Goal: Task Accomplishment & Management: Manage account settings

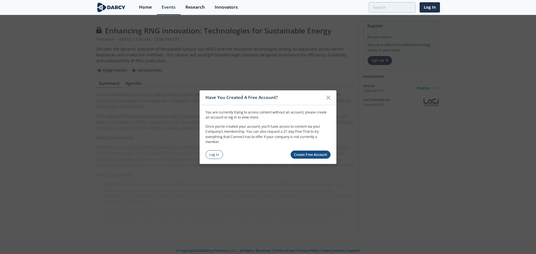
click at [306, 158] on link "Create Free Account" at bounding box center [310, 155] width 40 height 8
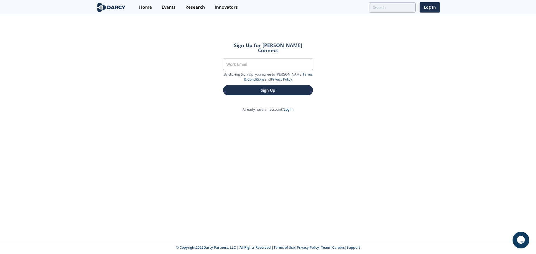
click at [261, 65] on section "Work Email" at bounding box center [268, 65] width 90 height 13
click at [257, 59] on input "Work Email" at bounding box center [268, 64] width 90 height 11
type input "[PERSON_NAME][EMAIL_ADDRESS][PERSON_NAME][DOMAIN_NAME]"
click at [265, 85] on button "Sign Up" at bounding box center [268, 90] width 90 height 10
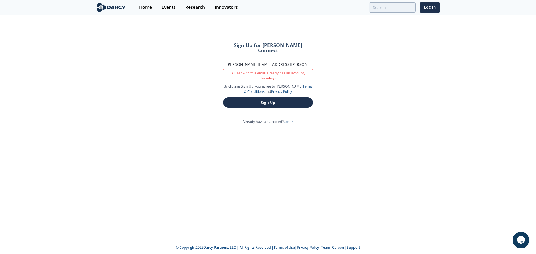
click at [270, 76] on link "log in" at bounding box center [273, 78] width 9 height 5
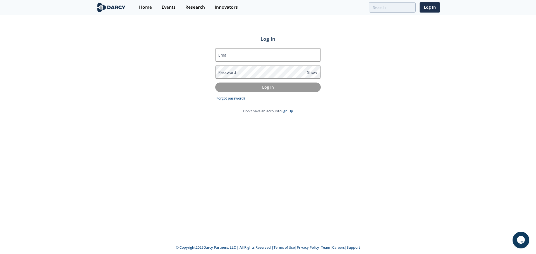
type input "[PERSON_NAME][EMAIL_ADDRESS][PERSON_NAME][DOMAIN_NAME]"
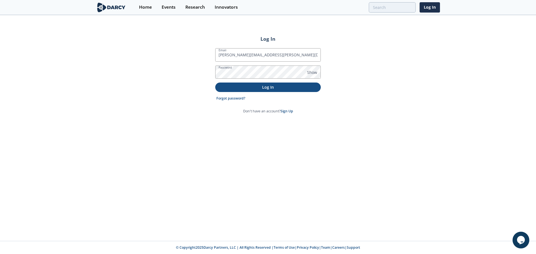
click at [271, 89] on p "Log In" at bounding box center [268, 87] width 98 height 6
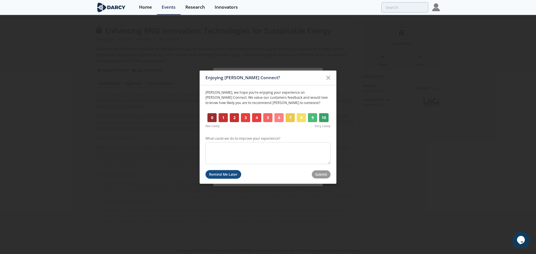
click at [235, 173] on button "Remind Me Later" at bounding box center [223, 174] width 36 height 9
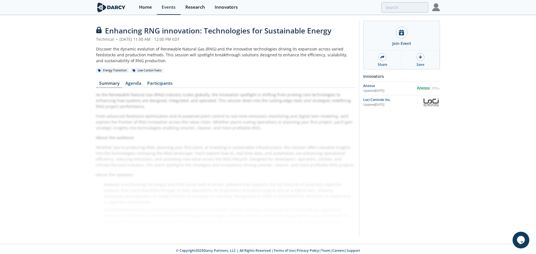
drag, startPoint x: 72, startPoint y: 94, endPoint x: 94, endPoint y: 79, distance: 26.4
click at [72, 94] on div "Enhancing RNG innovation: Technologies for Sustainable Energy Technical • Augus…" at bounding box center [268, 130] width 536 height 229
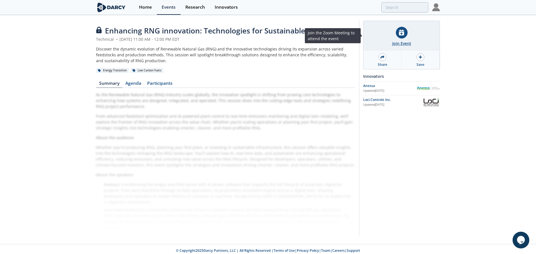
click at [403, 35] on icon at bounding box center [401, 33] width 5 height 6
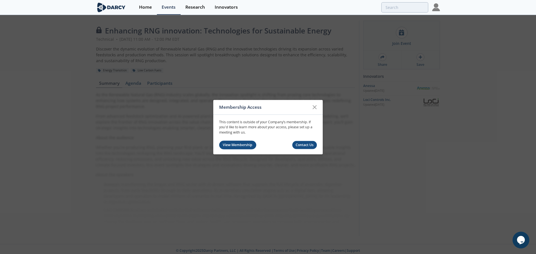
click at [241, 144] on link "View Membership" at bounding box center [237, 145] width 37 height 9
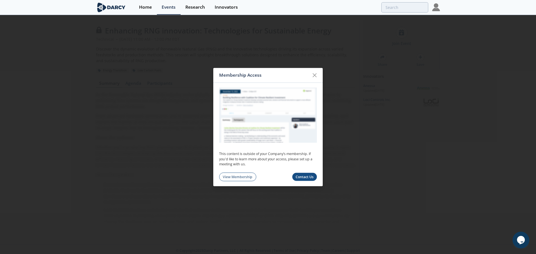
click at [314, 74] on icon at bounding box center [314, 75] width 7 height 7
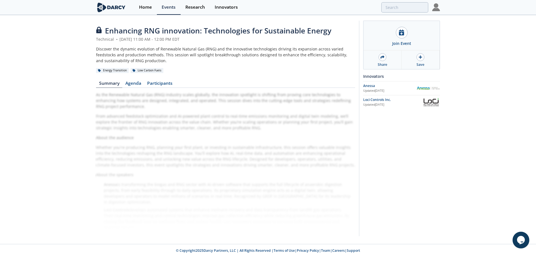
click at [436, 7] on img at bounding box center [436, 7] width 8 height 8
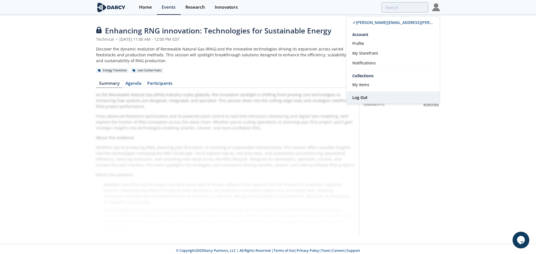
click at [360, 97] on span "Log Out" at bounding box center [359, 97] width 15 height 5
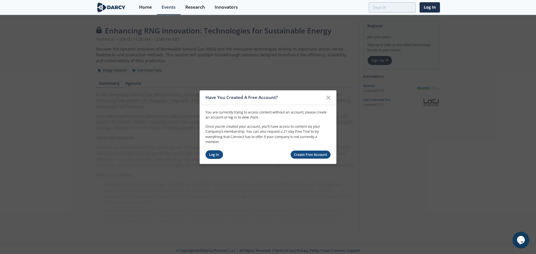
click at [212, 156] on link "Log In" at bounding box center [214, 154] width 18 height 9
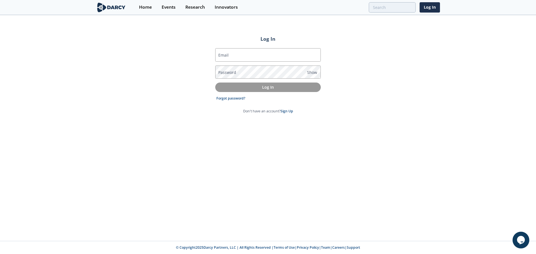
type input "[PERSON_NAME][EMAIL_ADDRESS][PERSON_NAME][DOMAIN_NAME]"
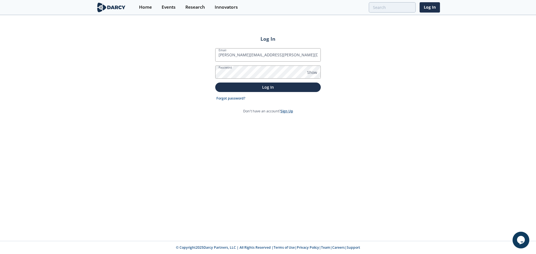
click at [287, 112] on link "Sign Up" at bounding box center [286, 111] width 13 height 5
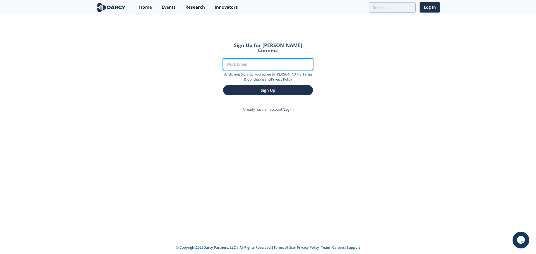
click at [261, 59] on input "Work Email" at bounding box center [268, 64] width 90 height 11
click at [261, 60] on input "jase.ayres@gmail.cpm" at bounding box center [268, 64] width 90 height 11
type input "jase.ayres@gmail.com"
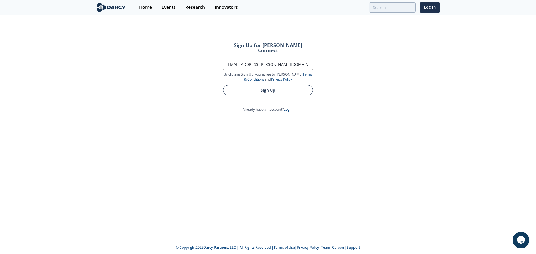
click at [290, 85] on button "Sign Up" at bounding box center [268, 90] width 90 height 10
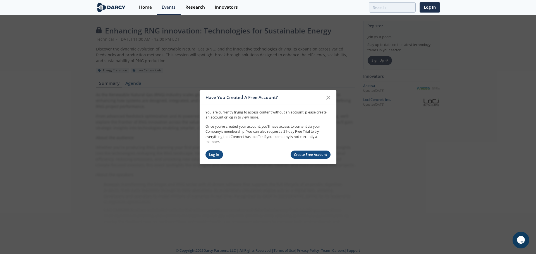
click at [215, 155] on link "Log In" at bounding box center [214, 154] width 18 height 9
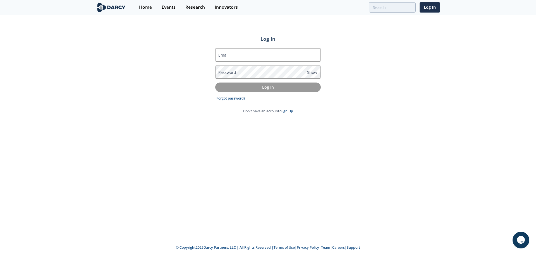
type input "[PERSON_NAME][EMAIL_ADDRESS][PERSON_NAME][DOMAIN_NAME]"
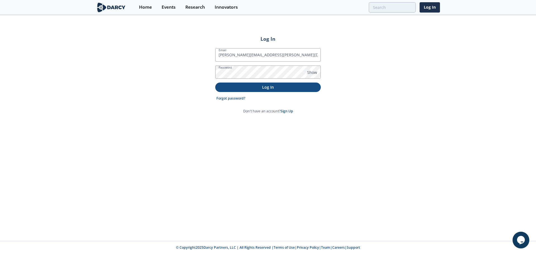
click at [287, 91] on button "Log In" at bounding box center [267, 87] width 105 height 9
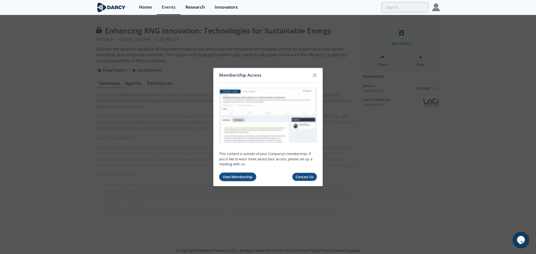
click at [244, 177] on link "View Membership" at bounding box center [237, 177] width 37 height 9
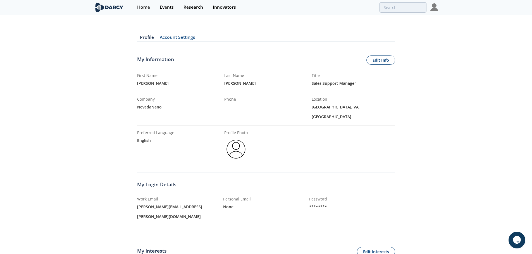
click at [432, 9] on img at bounding box center [434, 7] width 8 height 8
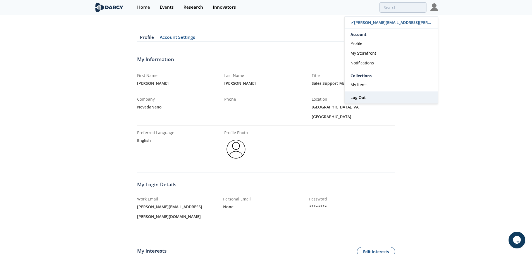
click at [358, 98] on span "Log Out" at bounding box center [357, 97] width 15 height 5
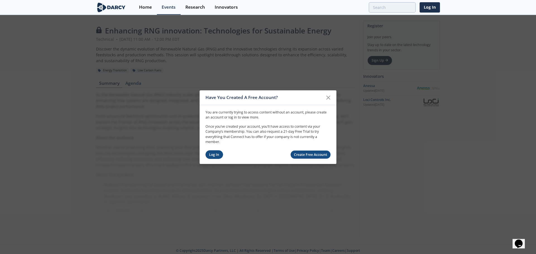
click at [219, 156] on link "Log In" at bounding box center [214, 154] width 18 height 9
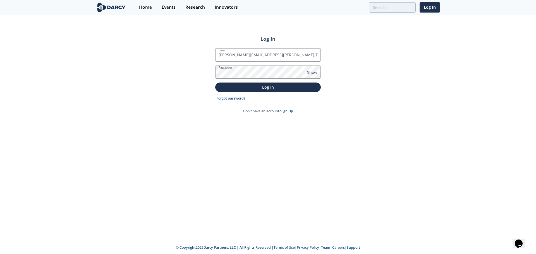
drag, startPoint x: 292, startPoint y: 56, endPoint x: 208, endPoint y: 55, distance: 83.7
click at [208, 55] on div "Log In Email [PERSON_NAME][EMAIL_ADDRESS][PERSON_NAME][DOMAIN_NAME] Password Sh…" at bounding box center [268, 128] width 536 height 225
click at [239, 54] on input "Here is the login for [PERSON_NAME] Partners: [PERSON_NAME][EMAIL_ADDRESS][PERS…" at bounding box center [267, 54] width 105 height 13
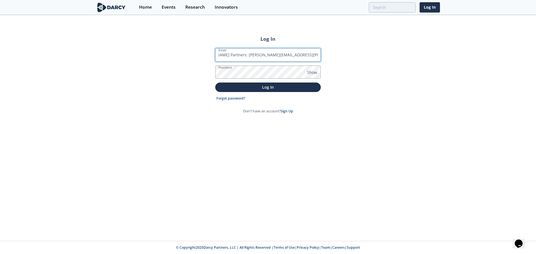
click at [239, 54] on input "Here is the login for [PERSON_NAME] Partners: [PERSON_NAME][EMAIL_ADDRESS][PERS…" at bounding box center [267, 54] width 105 height 13
click at [266, 54] on input "Here is the login for [PERSON_NAME] Partners: [PERSON_NAME][EMAIL_ADDRESS][PERS…" at bounding box center [267, 54] width 105 height 13
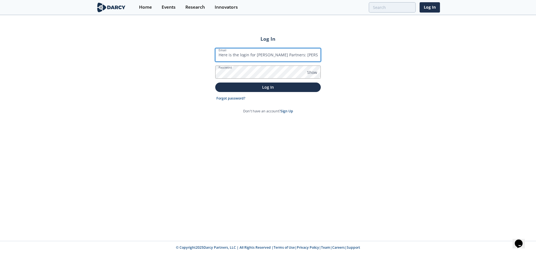
paste input "[PERSON_NAME][EMAIL_ADDRESS][PERSON_NAME][DOMAIN_NAME]"
type input "[PERSON_NAME][EMAIL_ADDRESS][PERSON_NAME][DOMAIN_NAME]"
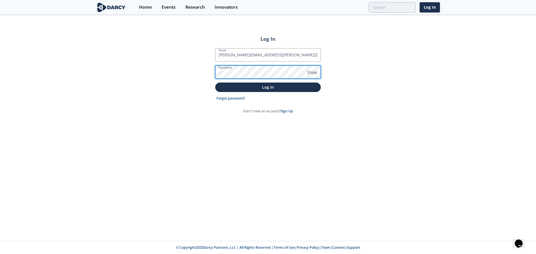
click at [211, 71] on div "Log In Email [PERSON_NAME][EMAIL_ADDRESS][PERSON_NAME][DOMAIN_NAME] Password Sh…" at bounding box center [268, 128] width 536 height 225
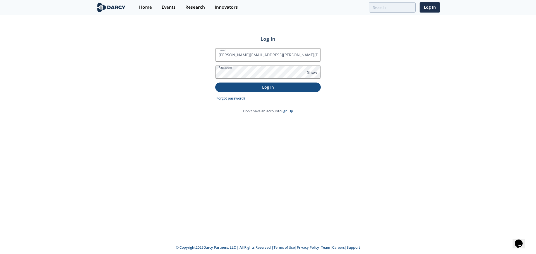
click at [236, 87] on p "Log In" at bounding box center [268, 87] width 98 height 6
